Goal: Transaction & Acquisition: Subscribe to service/newsletter

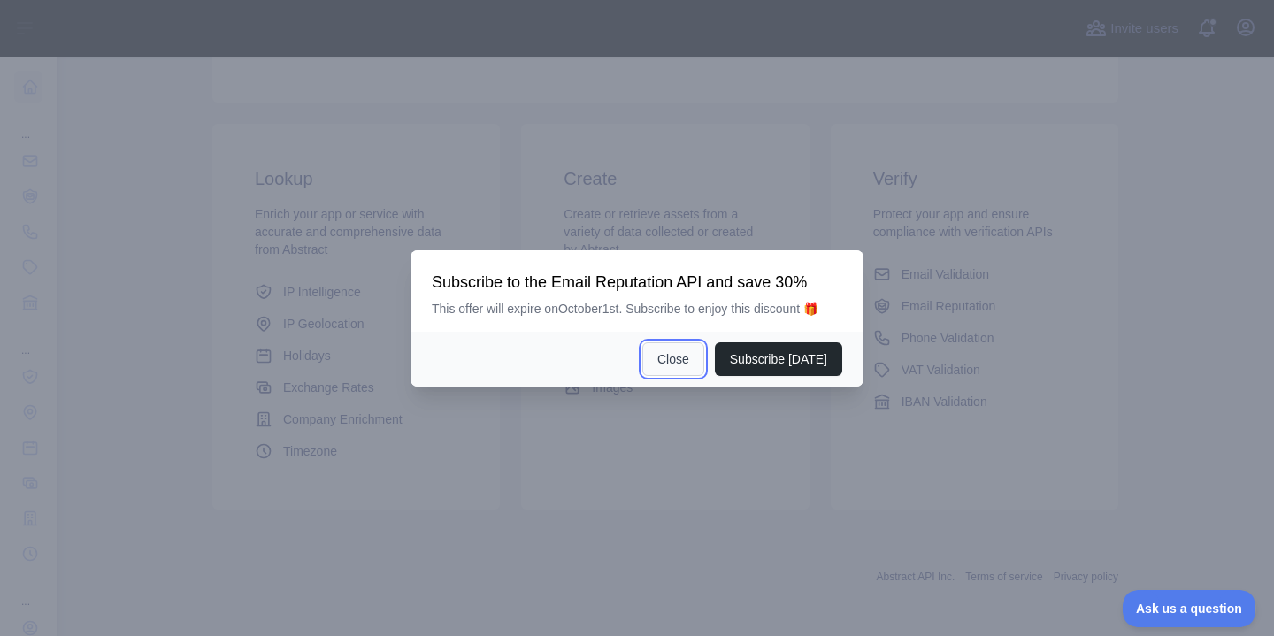
click at [676, 370] on button "Close" at bounding box center [673, 359] width 62 height 34
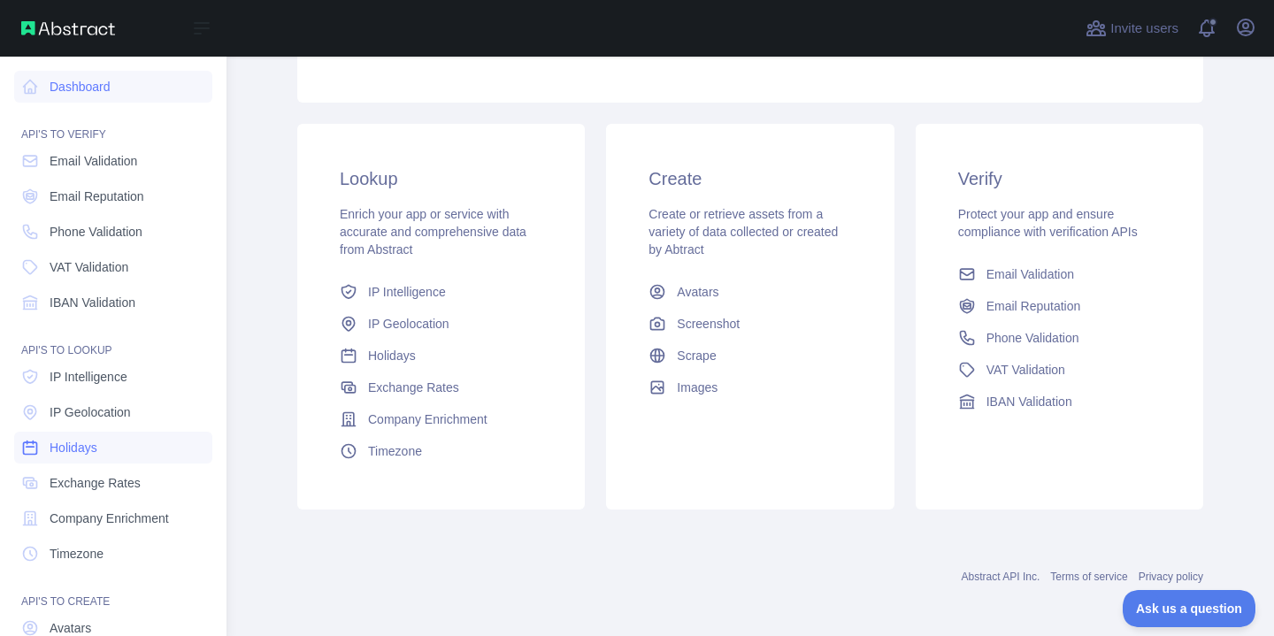
click at [60, 455] on span "Holidays" at bounding box center [74, 448] width 48 height 18
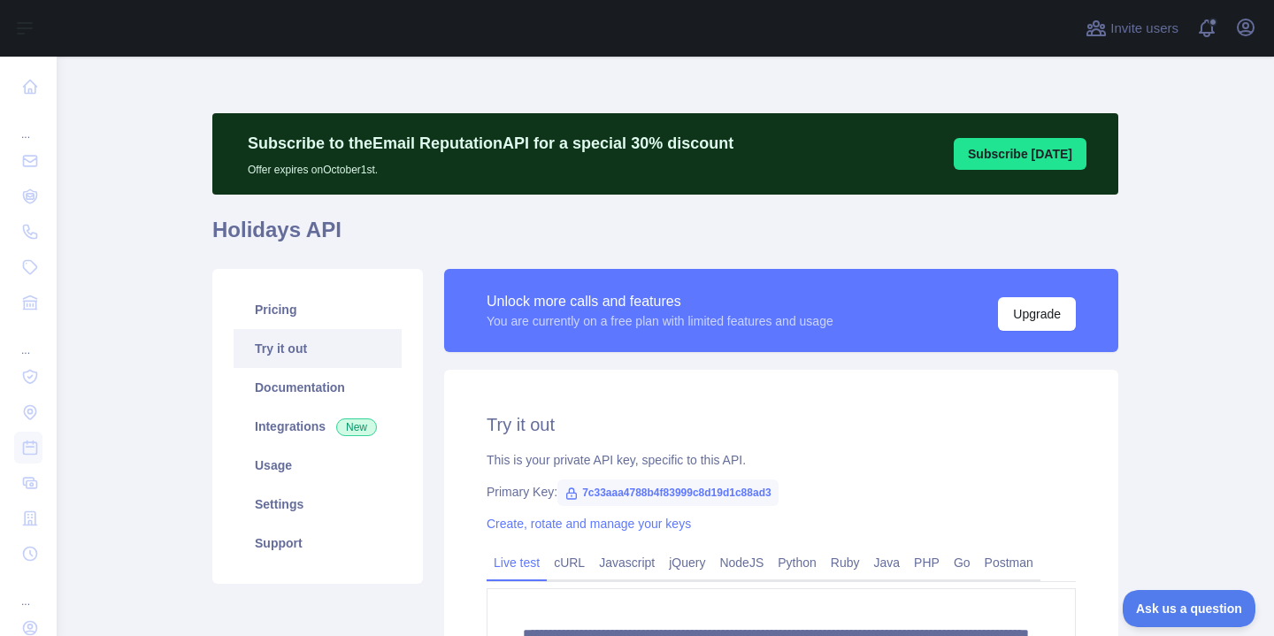
click at [1022, 148] on button "Subscribe [DATE]" at bounding box center [1019, 154] width 133 height 32
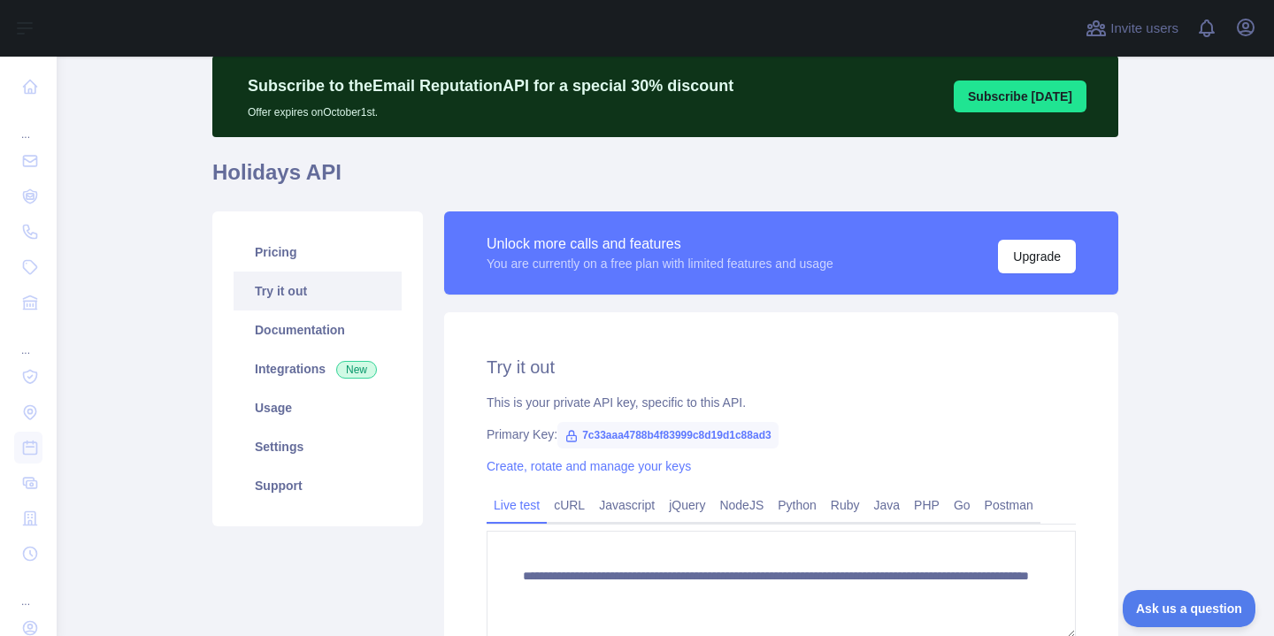
scroll to position [56, 0]
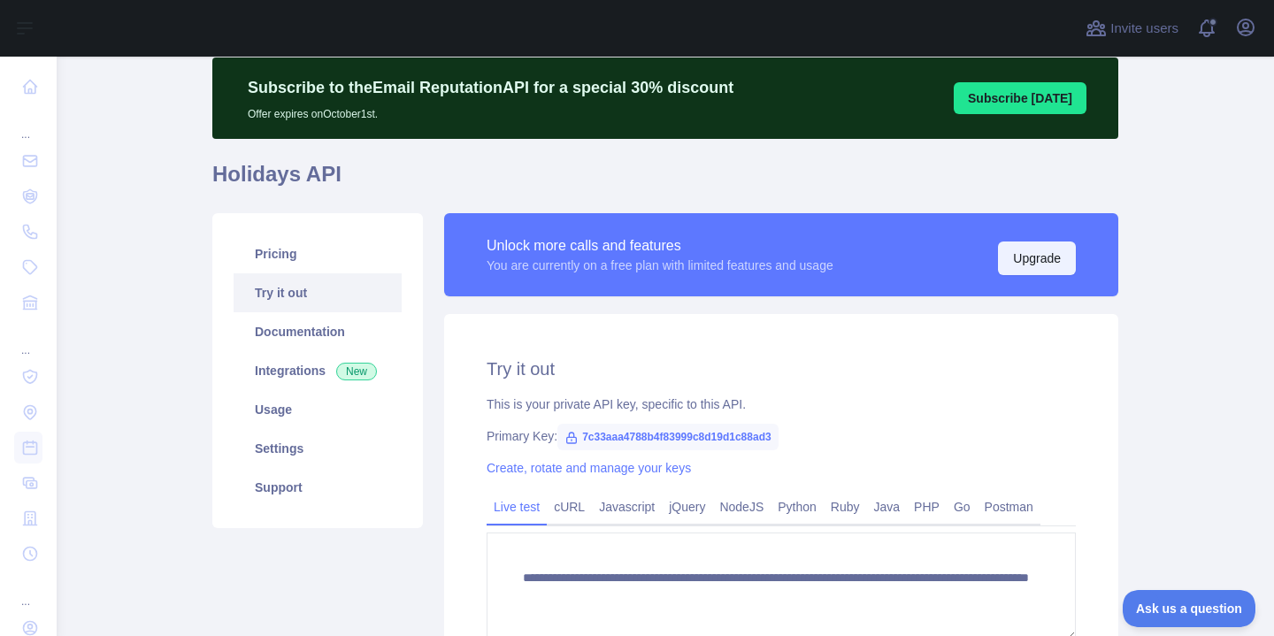
click at [1009, 255] on button "Upgrade" at bounding box center [1037, 258] width 78 height 34
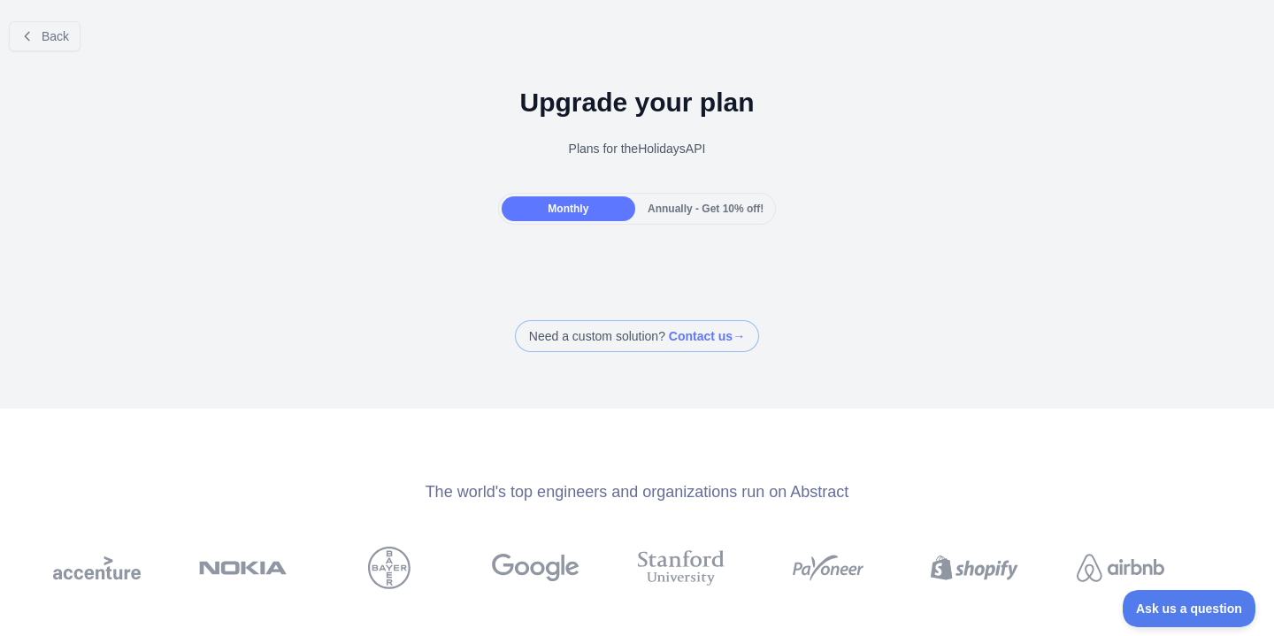
click at [683, 209] on span "Annually - Get 10% off!" at bounding box center [705, 209] width 116 height 12
